Goal: Task Accomplishment & Management: Use online tool/utility

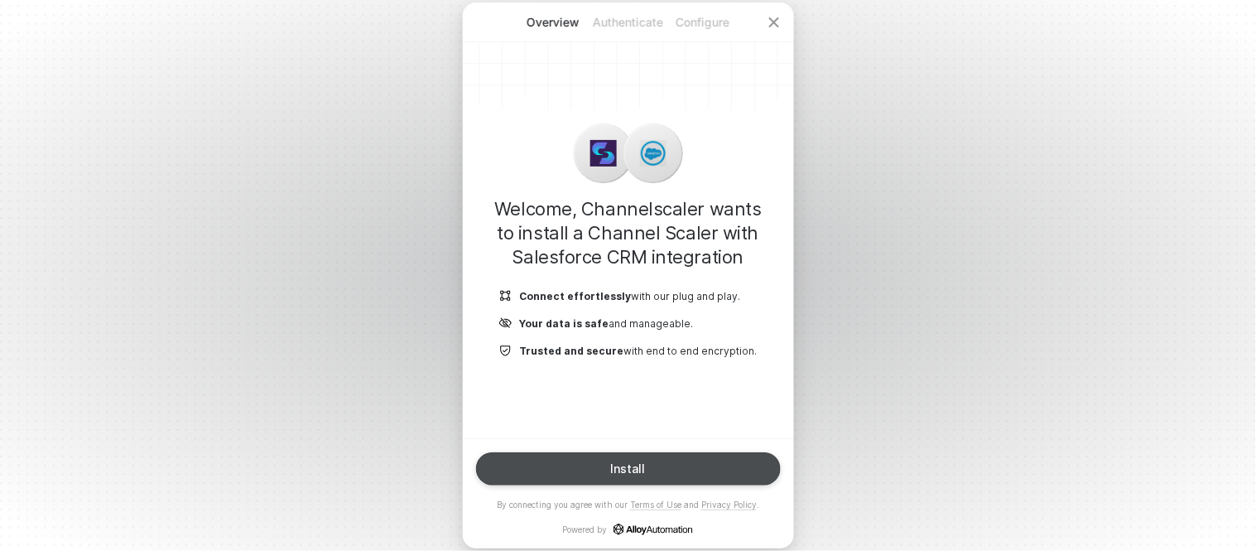
click at [630, 460] on button "Install" at bounding box center [628, 468] width 305 height 33
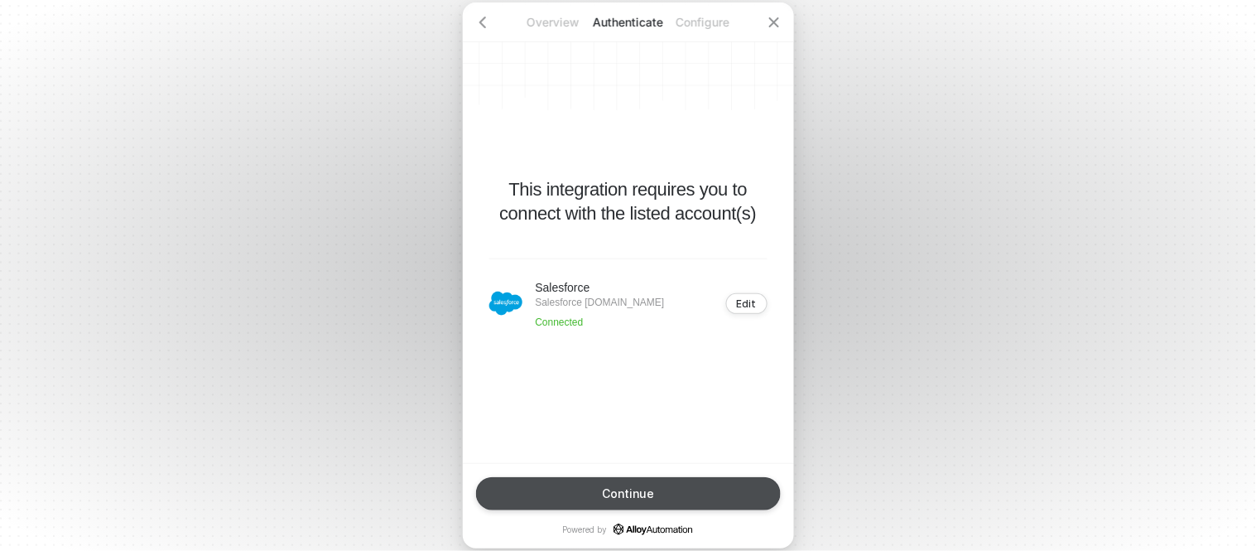
click at [636, 493] on div "Continue" at bounding box center [628, 493] width 52 height 13
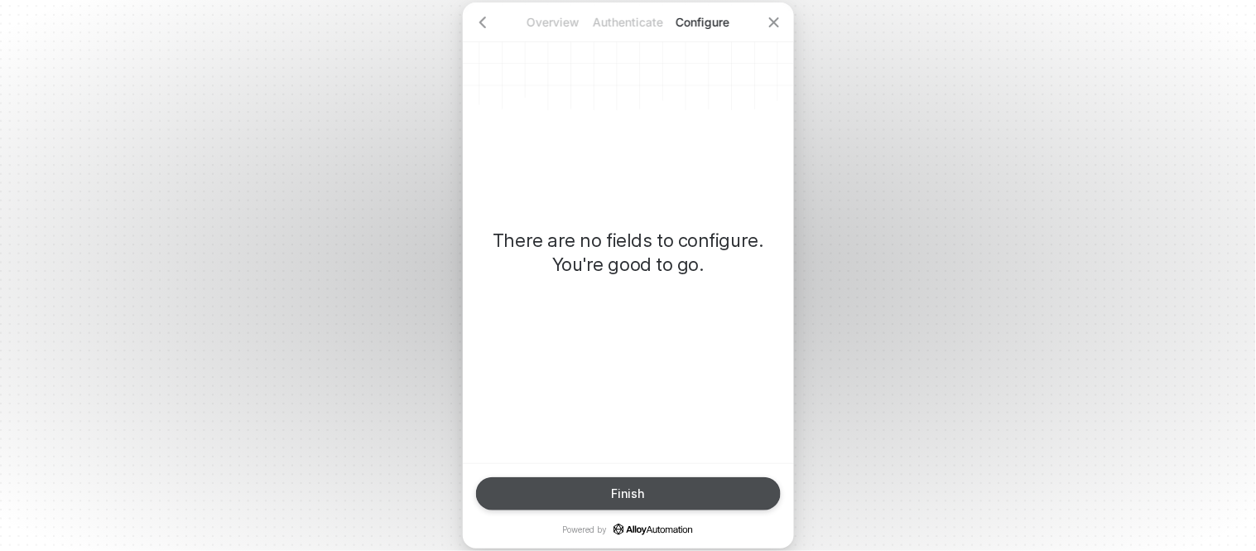
click at [636, 493] on div "Finish" at bounding box center [628, 493] width 33 height 13
